Goal: Contribute content: Add original content to the website for others to see

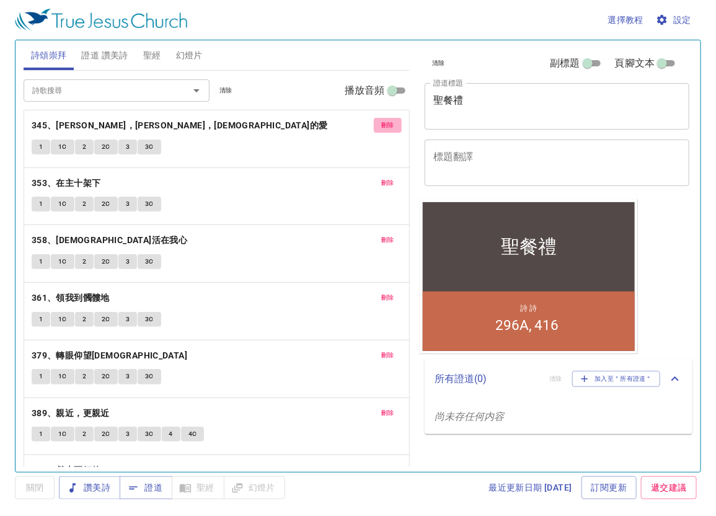
click at [382, 123] on span "刪除" at bounding box center [387, 125] width 13 height 11
click at [382, 177] on span "刪除" at bounding box center [387, 182] width 13 height 11
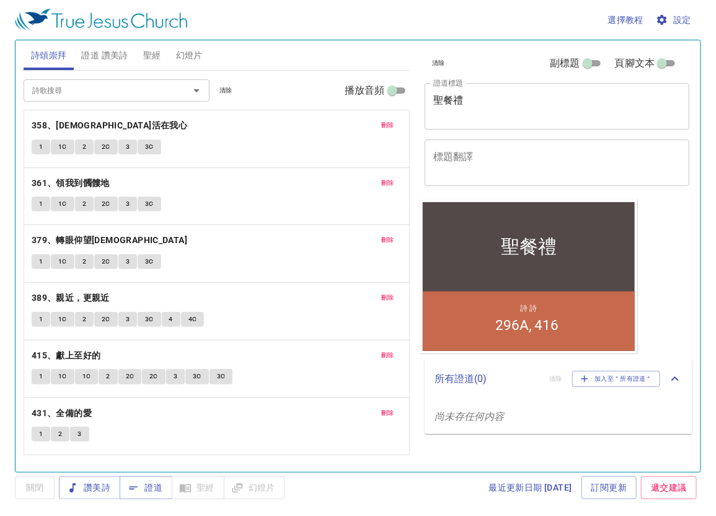
click at [382, 123] on span "刪除" at bounding box center [387, 125] width 13 height 11
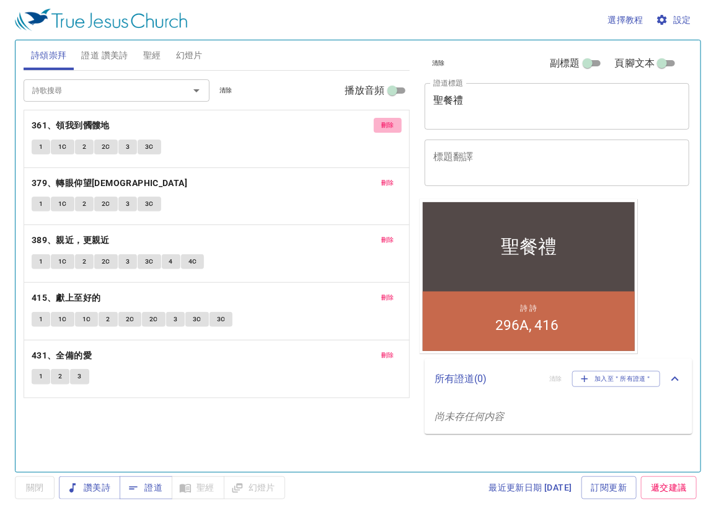
click at [382, 123] on span "刪除" at bounding box center [387, 125] width 13 height 11
click at [382, 177] on span "刪除" at bounding box center [387, 182] width 13 height 11
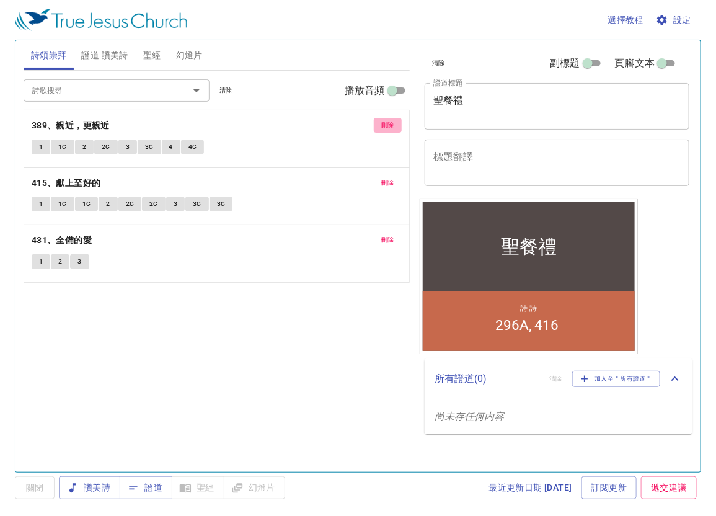
click at [382, 123] on span "刪除" at bounding box center [387, 125] width 13 height 11
click at [382, 177] on span "刪除" at bounding box center [387, 182] width 13 height 11
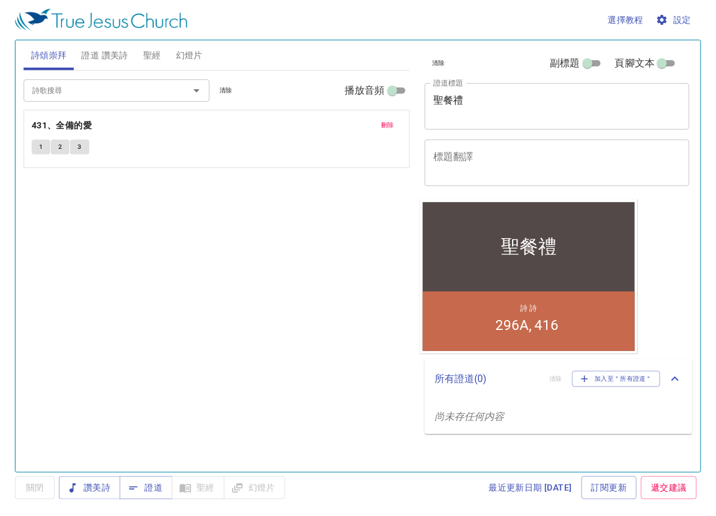
click at [382, 123] on span "刪除" at bounding box center [387, 125] width 13 height 11
click at [122, 55] on span "證道 讚美詩" at bounding box center [104, 55] width 46 height 15
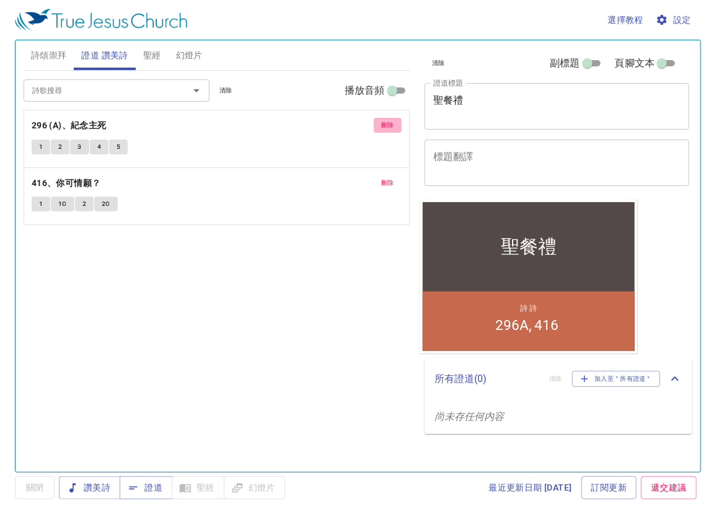
click at [385, 127] on span "刪除" at bounding box center [387, 125] width 13 height 11
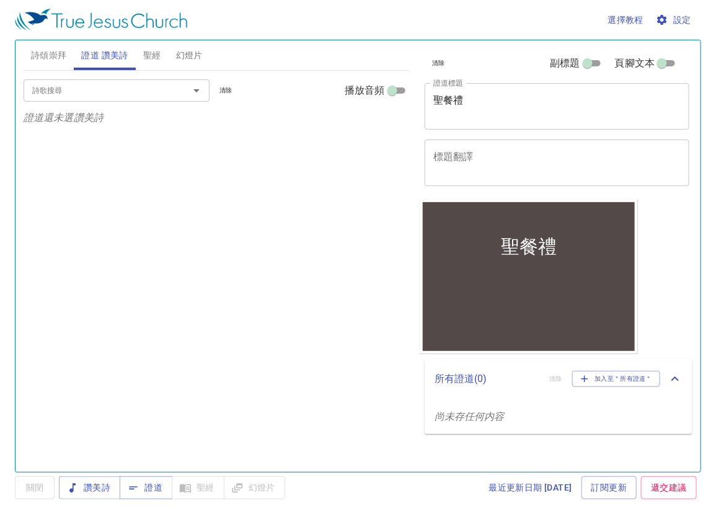
click at [491, 107] on textarea "聖餐禮" at bounding box center [557, 106] width 248 height 24
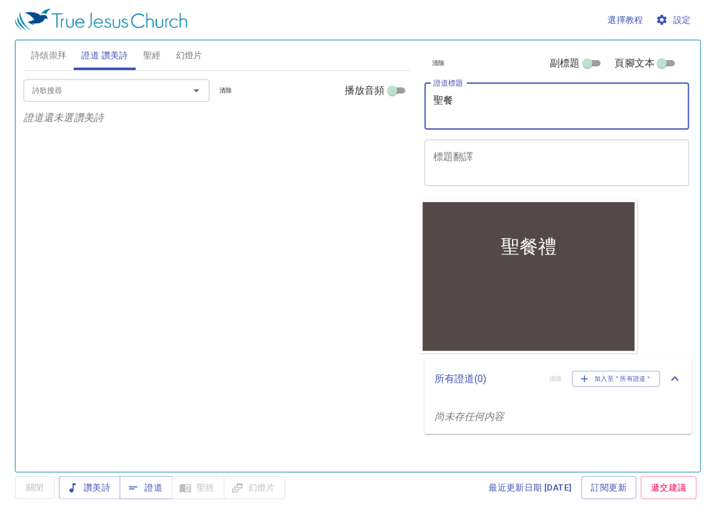
type textarea "聖"
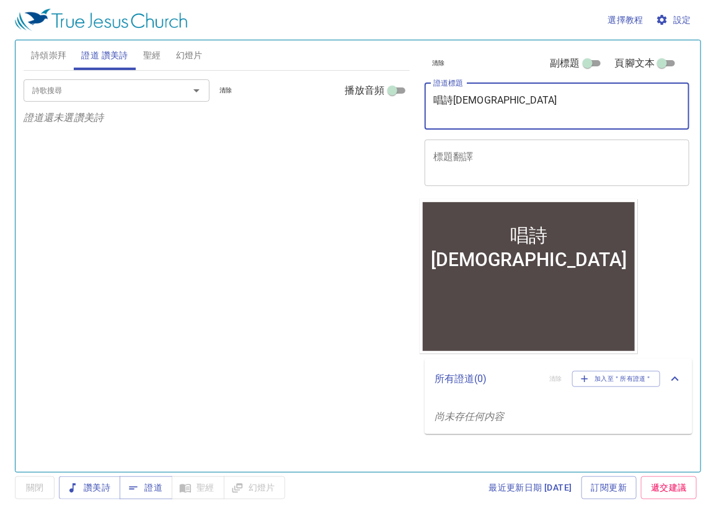
type textarea "唱詩[DEMOGRAPHIC_DATA]"
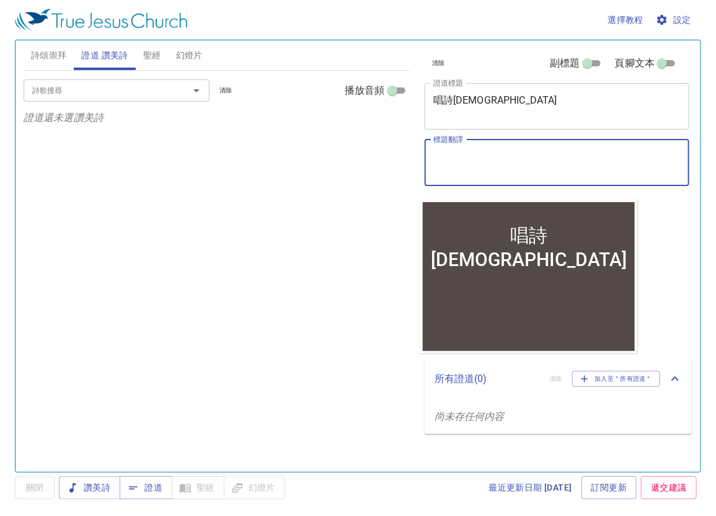
click at [493, 155] on textarea "標題翻譯" at bounding box center [557, 163] width 248 height 24
click at [188, 92] on button "Open" at bounding box center [196, 90] width 17 height 17
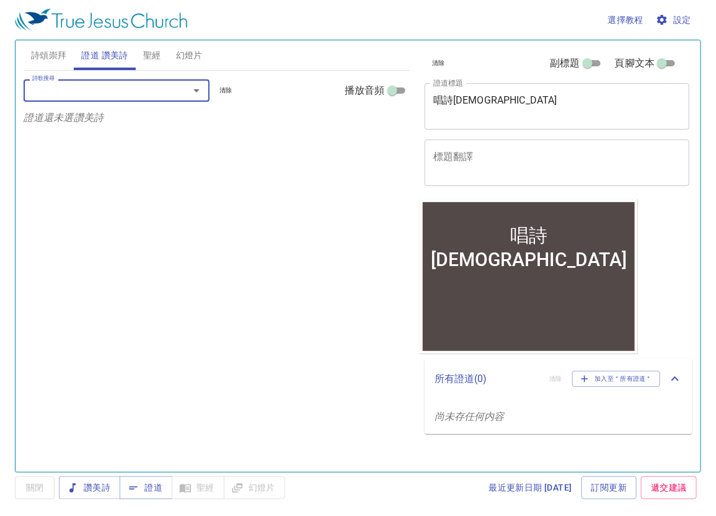
click at [151, 90] on input "詩歌搜尋" at bounding box center [98, 90] width 142 height 14
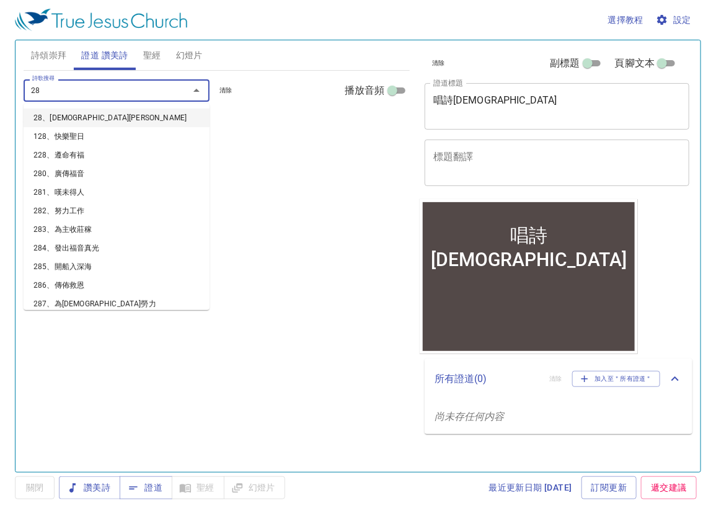
type input "285"
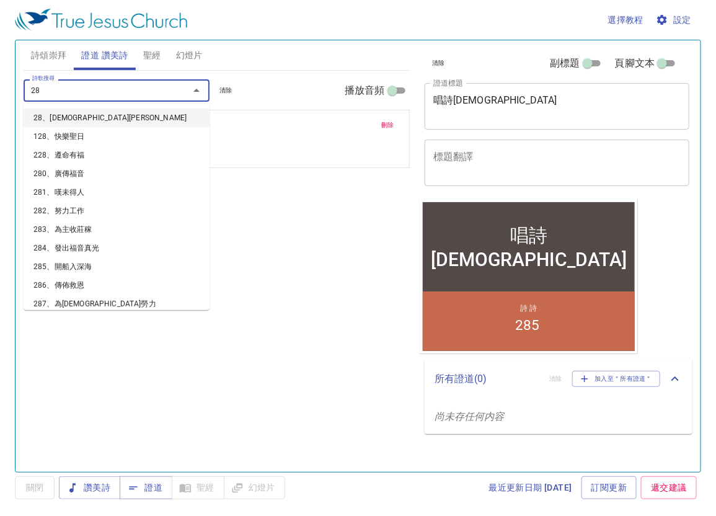
type input "286"
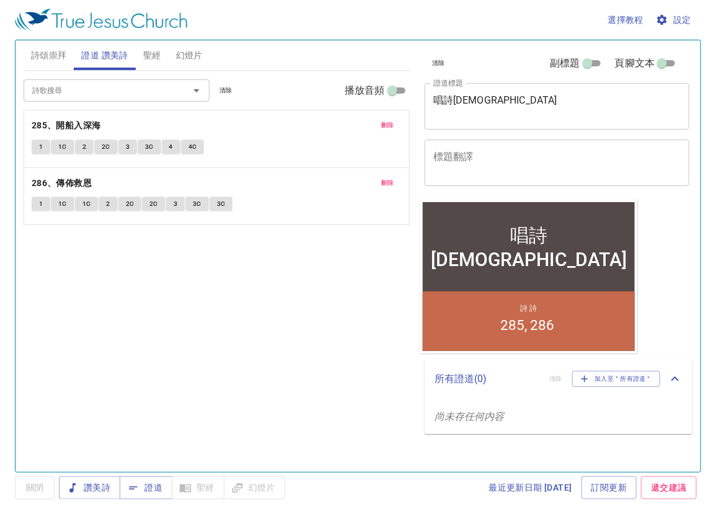
click at [577, 59] on span "副標題" at bounding box center [565, 63] width 30 height 15
click at [577, 59] on input "副標題" at bounding box center [587, 65] width 45 height 15
checkbox input "true"
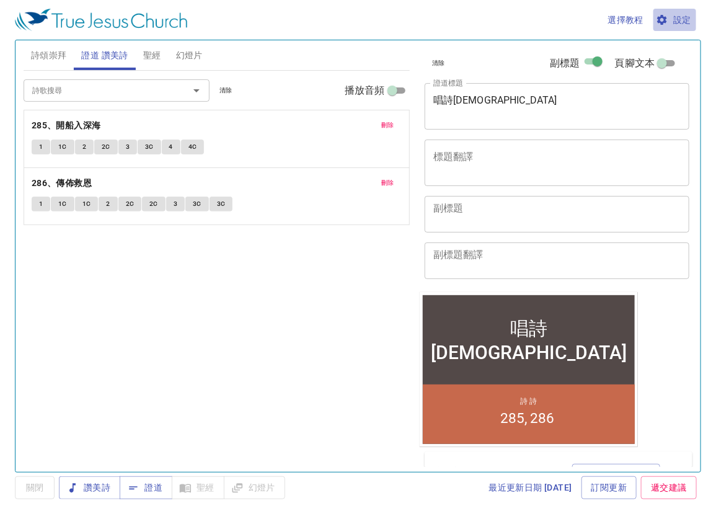
click at [671, 25] on span "設定" at bounding box center [674, 19] width 33 height 15
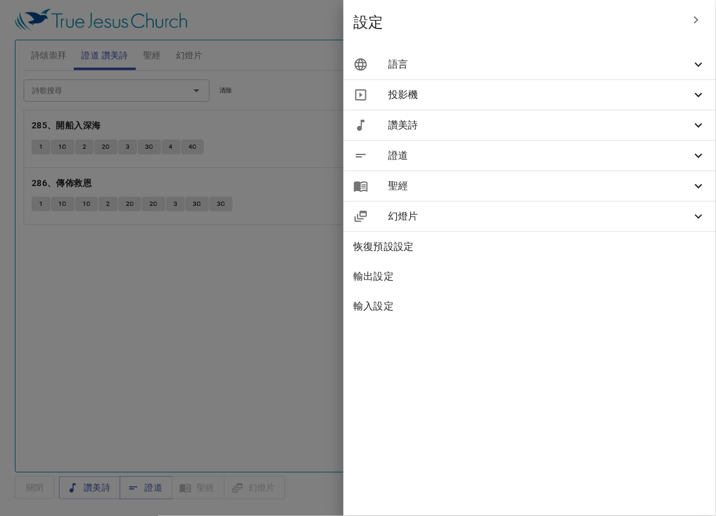
click at [524, 58] on span "語言" at bounding box center [539, 64] width 303 height 15
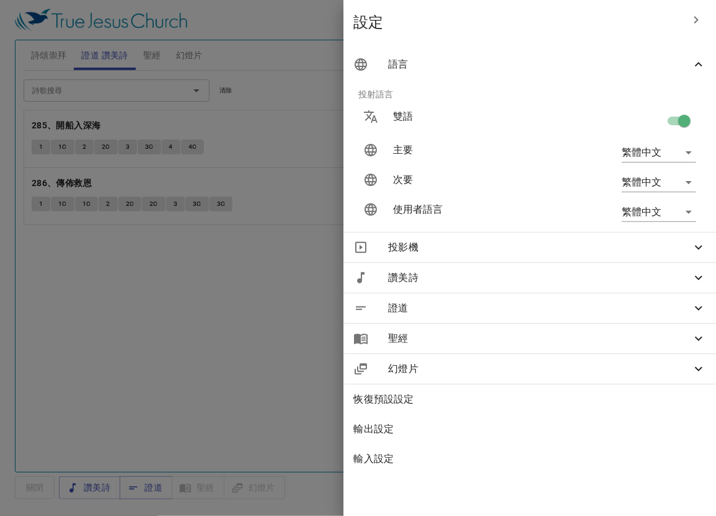
click at [681, 120] on input "checkbox" at bounding box center [684, 124] width 71 height 24
checkbox input "false"
click at [299, 284] on div at bounding box center [358, 258] width 716 height 516
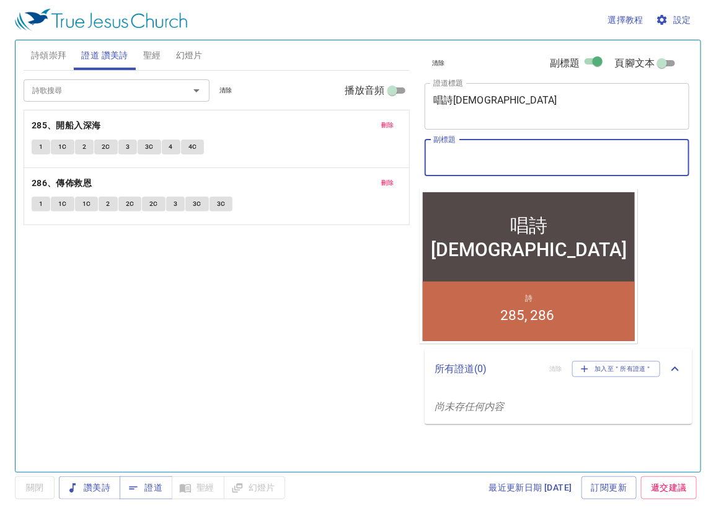
click at [488, 147] on textarea "副標題" at bounding box center [557, 158] width 248 height 24
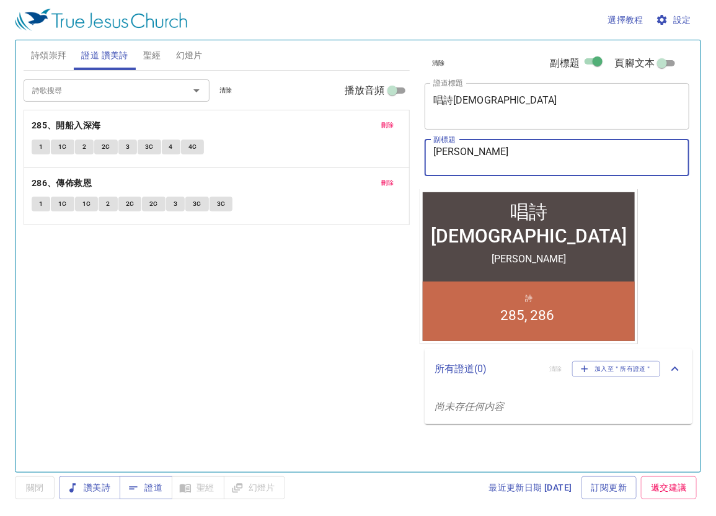
type textarea "[PERSON_NAME]"
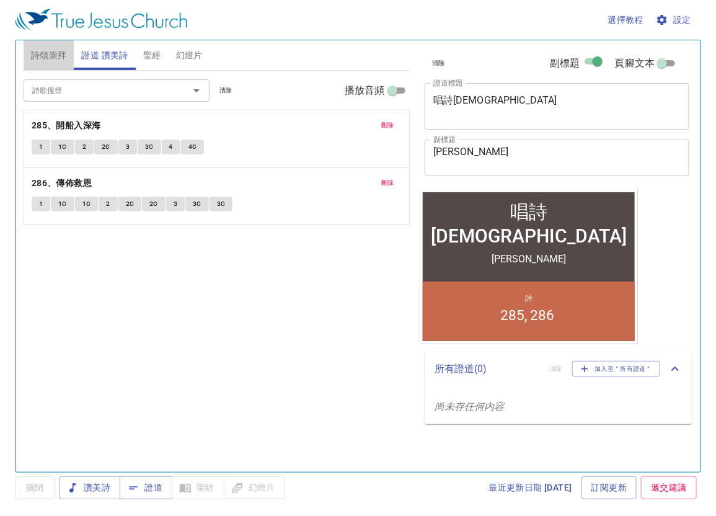
click at [47, 51] on span "詩頌崇拜" at bounding box center [49, 55] width 36 height 15
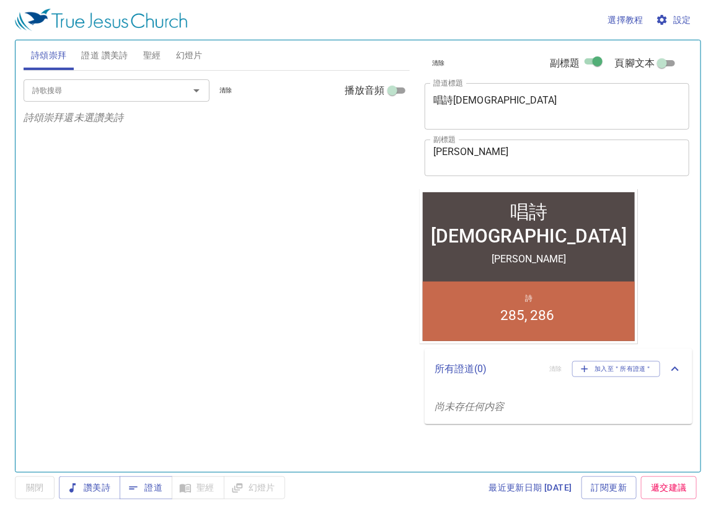
click at [141, 93] on input "詩歌搜尋" at bounding box center [98, 90] width 142 height 14
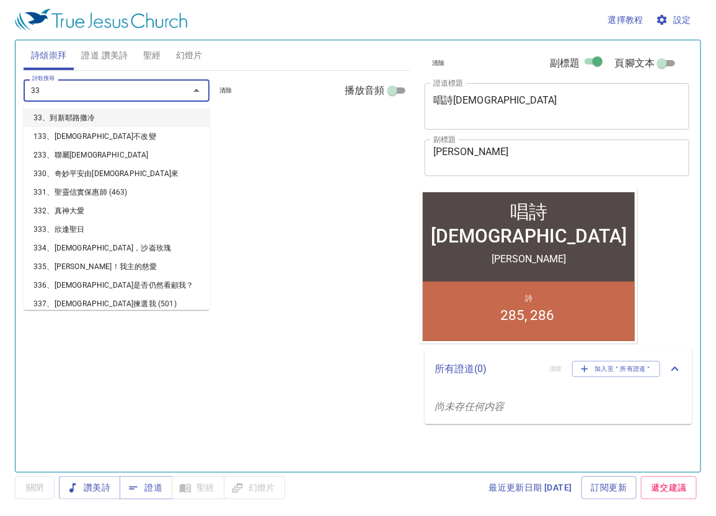
type input "336"
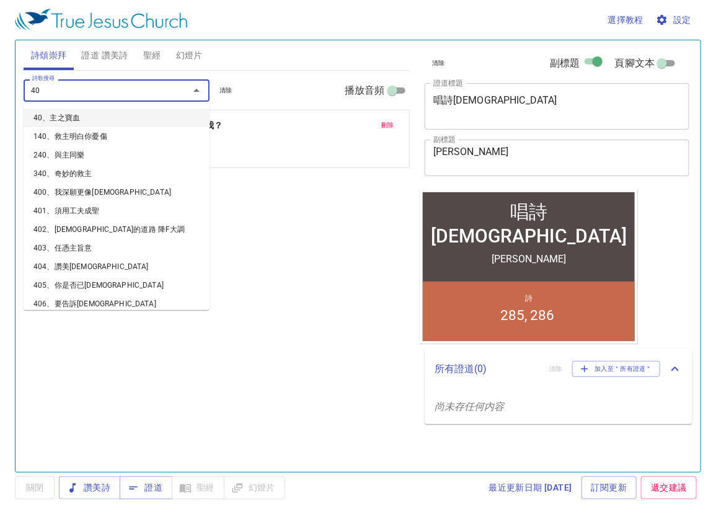
type input "405"
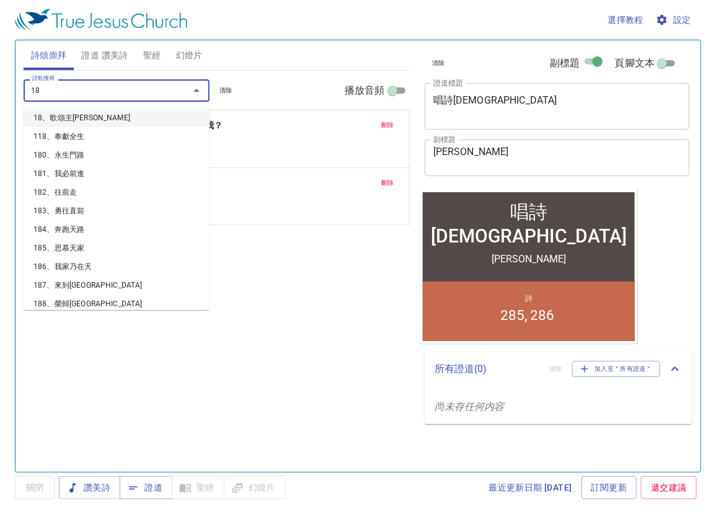
type input "180"
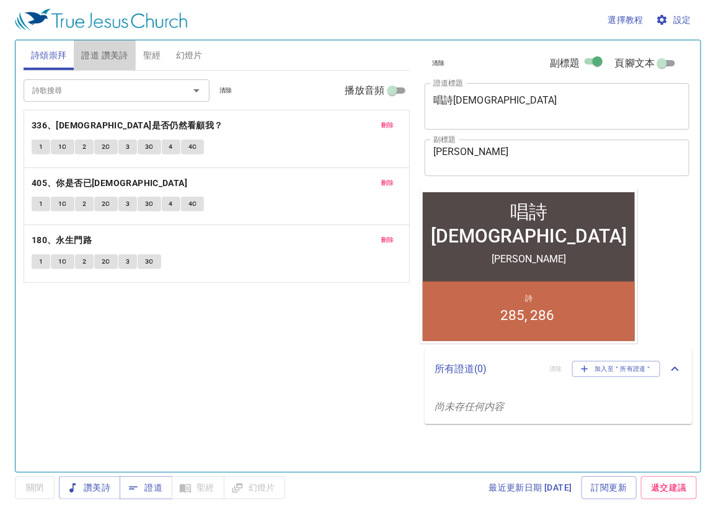
click at [104, 57] on span "證道 讚美詩" at bounding box center [104, 55] width 46 height 15
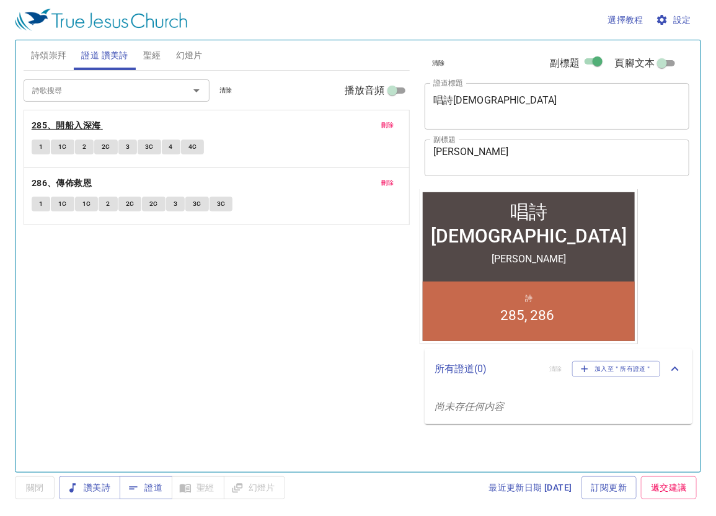
click at [66, 125] on b "285、開船入深海" at bounding box center [66, 125] width 69 height 15
click at [249, 273] on div "詩歌搜尋 詩歌搜尋 清除 播放音頻 刪除 285、開船入深海 1 1C 2 2C 3 3C 4 4C 刪除 286、傳佈救恩 1 1C 1C 2 2C 2C …" at bounding box center [217, 266] width 386 height 390
click at [56, 56] on span "詩頌崇拜" at bounding box center [49, 55] width 36 height 15
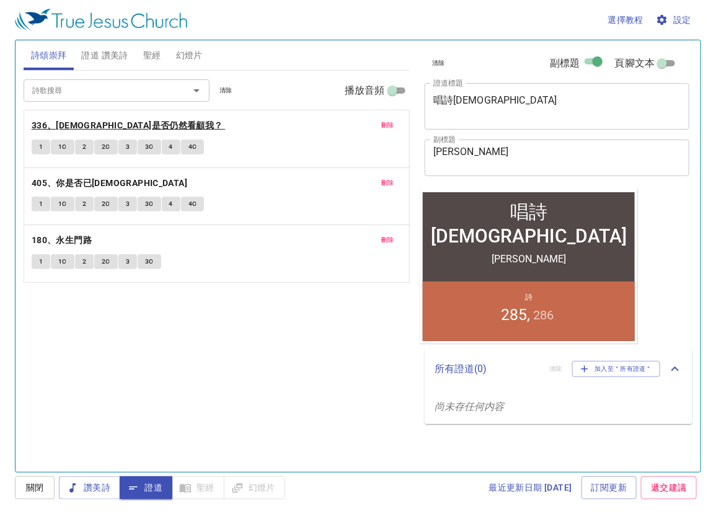
click at [63, 125] on b "336、[DEMOGRAPHIC_DATA]是否仍然看顧我？" at bounding box center [127, 125] width 191 height 15
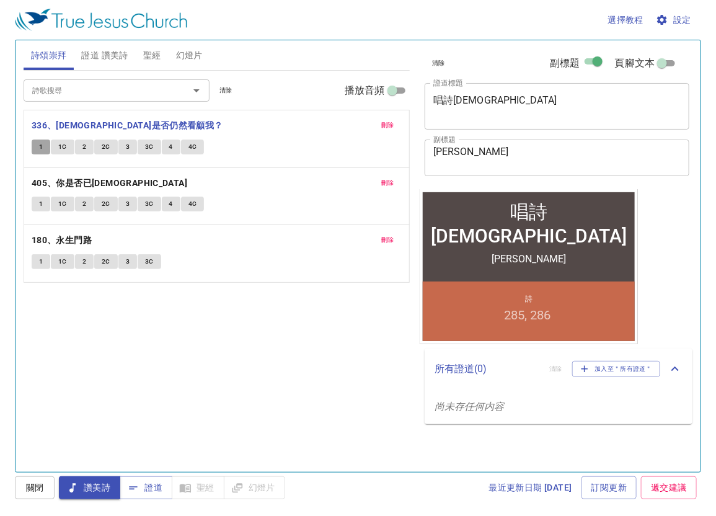
click at [39, 149] on span "1" at bounding box center [41, 146] width 4 height 11
click at [521, 147] on textarea "[PERSON_NAME]" at bounding box center [557, 158] width 248 height 24
click at [64, 147] on span "1C" at bounding box center [62, 146] width 9 height 11
click at [81, 147] on button "2" at bounding box center [84, 146] width 19 height 15
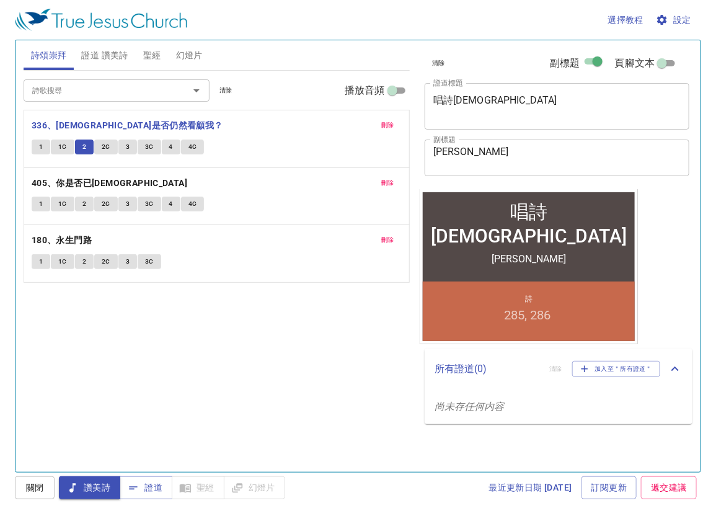
click at [99, 144] on button "2C" at bounding box center [106, 146] width 24 height 15
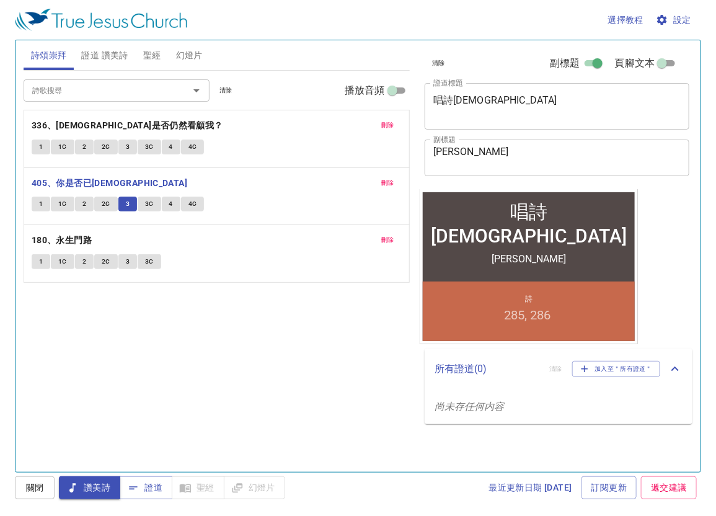
scroll to position [2, 0]
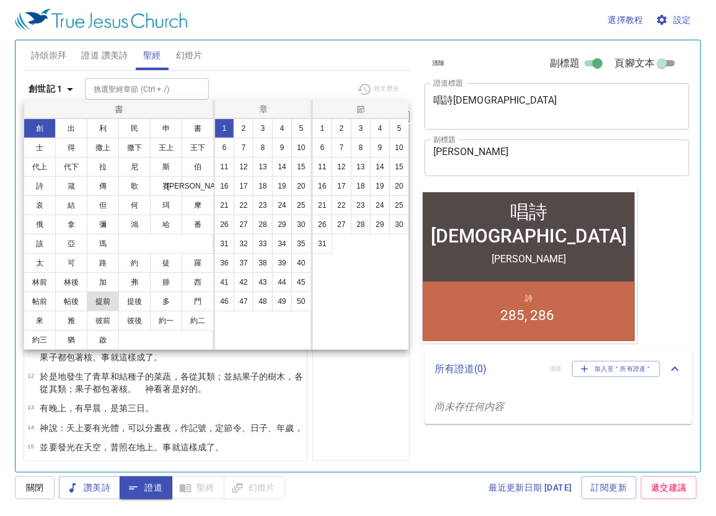
scroll to position [2, 0]
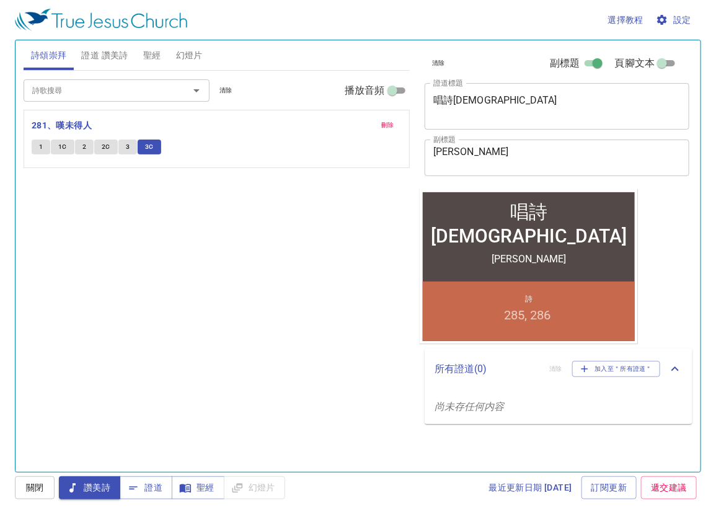
scroll to position [2, 0]
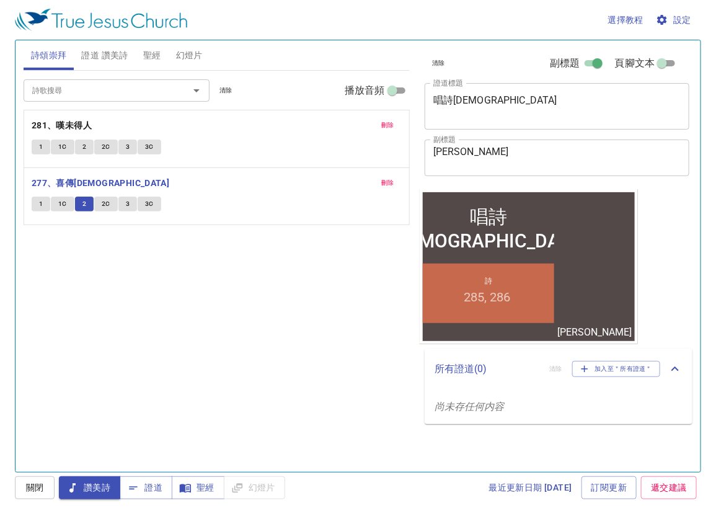
scroll to position [2, 0]
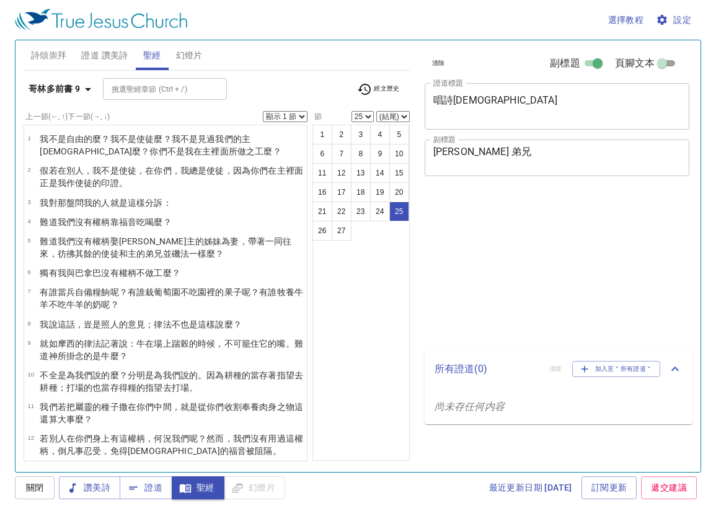
select select "25"
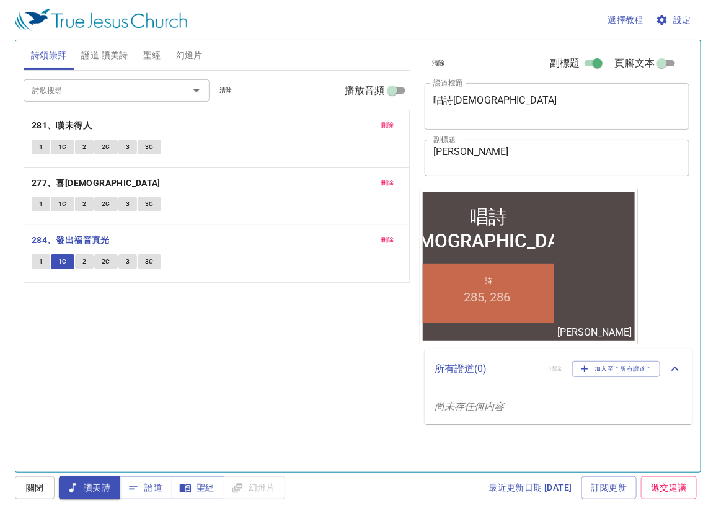
scroll to position [2, 0]
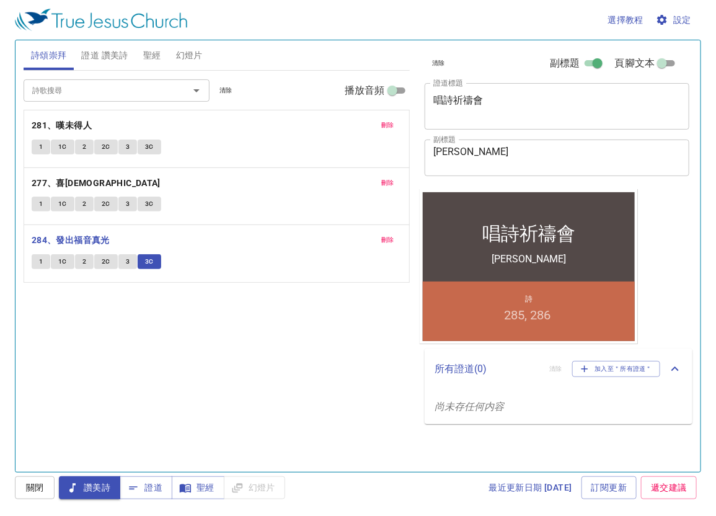
scroll to position [2, 0]
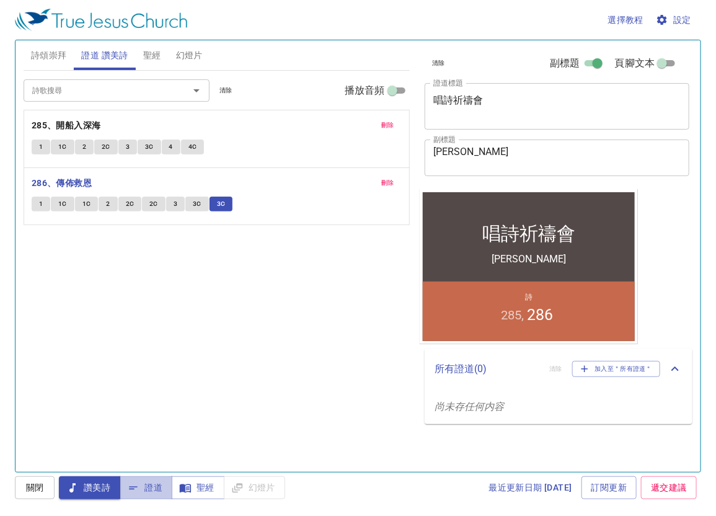
click at [148, 489] on span "證道" at bounding box center [146, 487] width 33 height 15
